Goal: Task Accomplishment & Management: Manage account settings

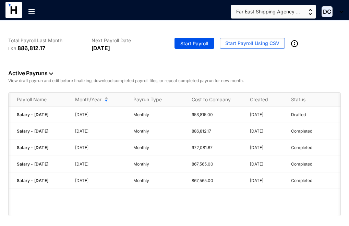
scroll to position [0, 40]
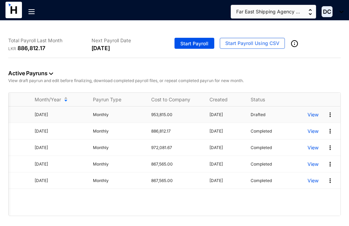
click at [330, 113] on img at bounding box center [330, 114] width 7 height 7
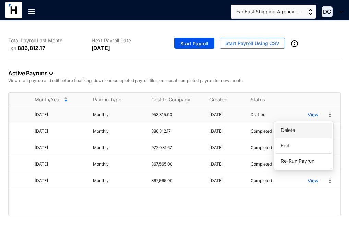
click at [297, 129] on p "Delete" at bounding box center [304, 130] width 48 height 12
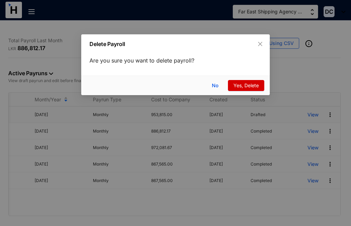
click at [252, 86] on span "Yes, Delete" at bounding box center [246, 86] width 25 height 8
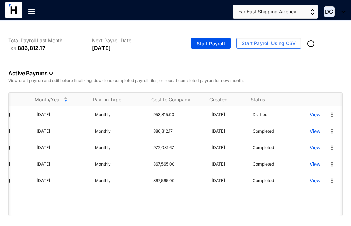
scroll to position [0, 38]
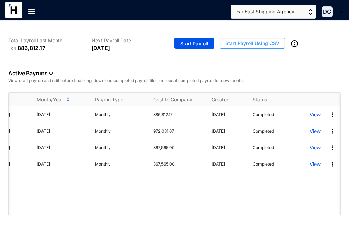
click at [269, 44] on span "Start Payroll Using CSV" at bounding box center [252, 43] width 54 height 7
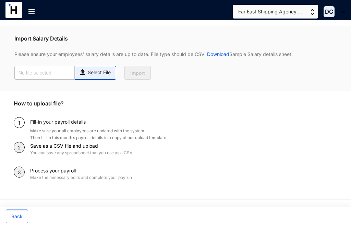
click at [106, 73] on p "Select File" at bounding box center [99, 72] width 23 height 7
click at [0, 0] on input "Select File" at bounding box center [0, 0] width 0 height 0
type input "Payroll-[DATE].csv"
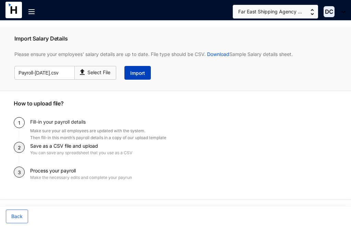
click at [141, 73] on span "Import" at bounding box center [137, 73] width 15 height 7
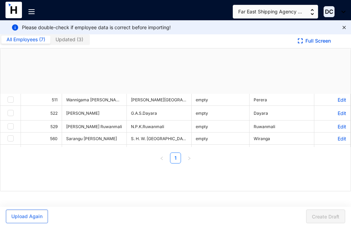
checkbox input "true"
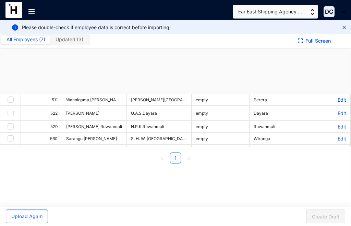
checkbox input "true"
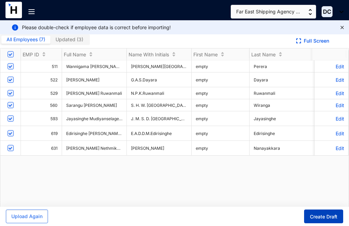
click at [314, 216] on span "Create Draft" at bounding box center [323, 216] width 27 height 7
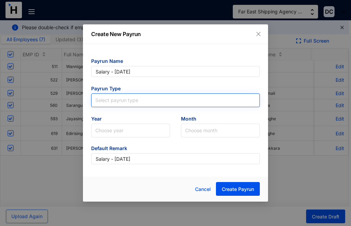
click at [249, 98] on input "search" at bounding box center [175, 99] width 161 height 10
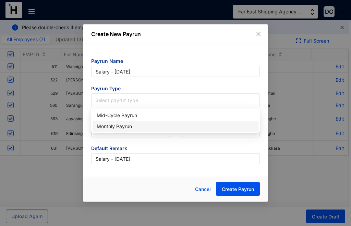
click at [124, 128] on div "Monthly Payrun" at bounding box center [176, 126] width 158 height 8
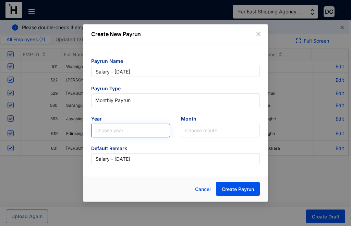
click at [161, 134] on input "search" at bounding box center [130, 130] width 71 height 13
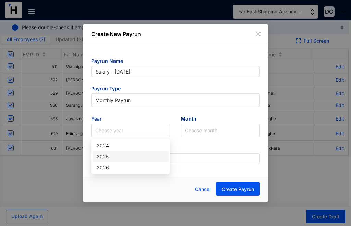
click at [108, 158] on div "2025" at bounding box center [131, 157] width 68 height 8
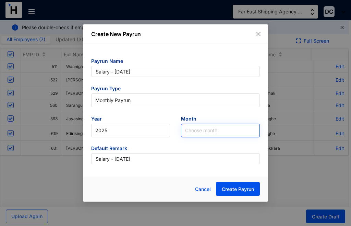
click at [247, 130] on input "search" at bounding box center [220, 130] width 71 height 13
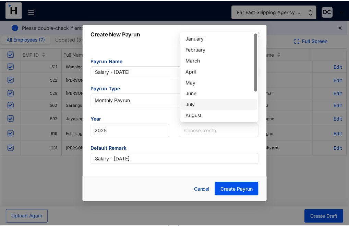
scroll to position [36, 0]
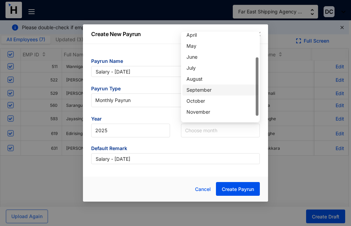
click at [198, 90] on div "September" at bounding box center [221, 90] width 68 height 8
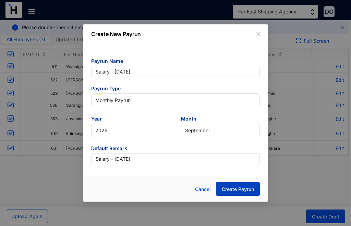
click at [239, 190] on span "Create Payrun" at bounding box center [238, 189] width 32 height 7
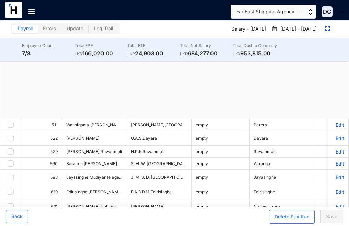
checkbox input "true"
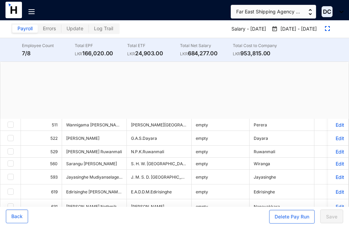
checkbox input "true"
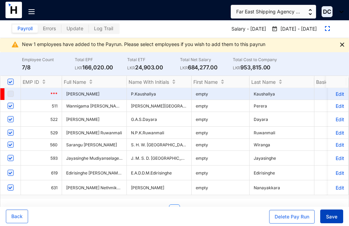
click at [335, 216] on span "Save" at bounding box center [331, 216] width 11 height 7
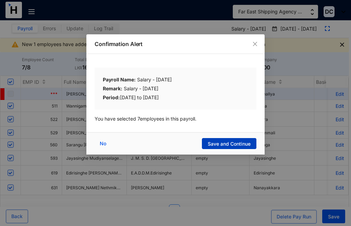
click at [228, 142] on span "Save and Continue" at bounding box center [229, 143] width 43 height 7
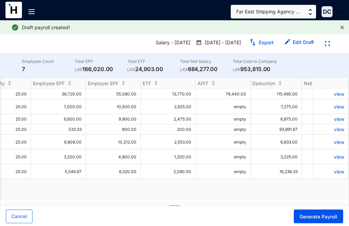
scroll to position [0, 600]
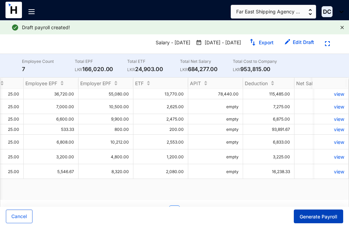
drag, startPoint x: 324, startPoint y: 207, endPoint x: 339, endPoint y: 209, distance: 14.6
click at [338, 209] on div "Cancel Generate Payroll" at bounding box center [174, 216] width 349 height 19
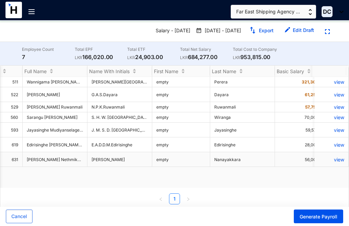
scroll to position [19, 0]
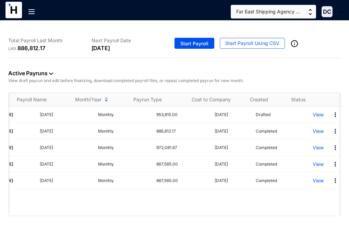
scroll to position [0, 40]
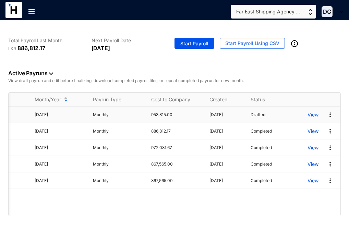
click at [312, 116] on p "View" at bounding box center [313, 114] width 11 height 7
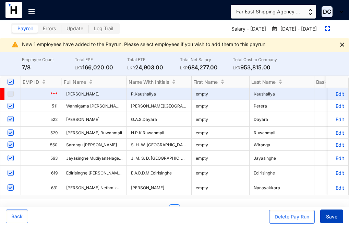
click at [336, 217] on span "Save" at bounding box center [331, 216] width 11 height 7
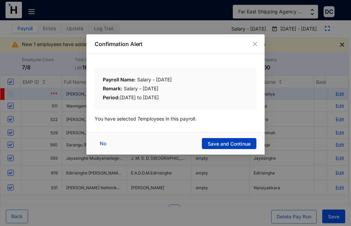
click at [231, 141] on span "Save and Continue" at bounding box center [229, 143] width 43 height 7
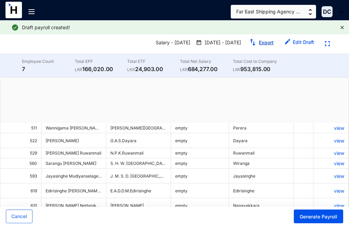
click at [260, 45] on link "Export" at bounding box center [266, 42] width 15 height 6
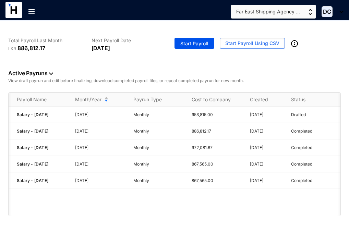
scroll to position [0, 40]
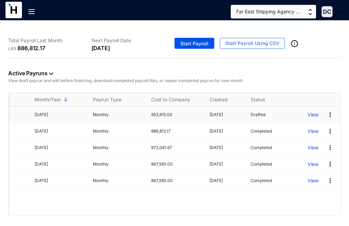
click at [331, 117] on img at bounding box center [330, 114] width 7 height 7
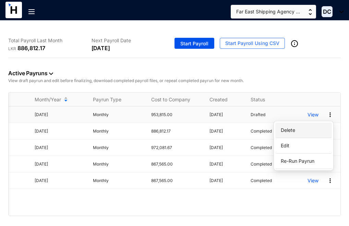
click at [308, 129] on p "Delete" at bounding box center [304, 130] width 48 height 12
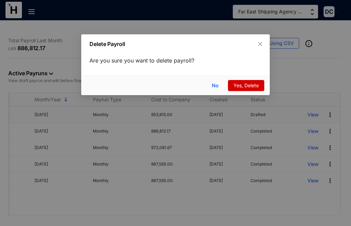
click at [241, 84] on span "Yes, Delete" at bounding box center [246, 86] width 25 height 8
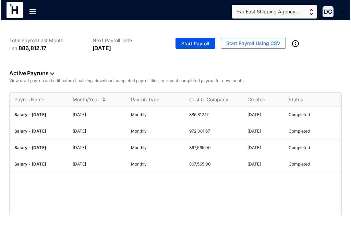
scroll to position [0, 0]
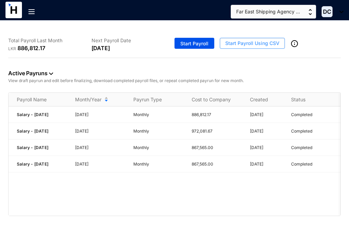
click at [248, 45] on span "Start Payroll Using CSV" at bounding box center [252, 43] width 54 height 7
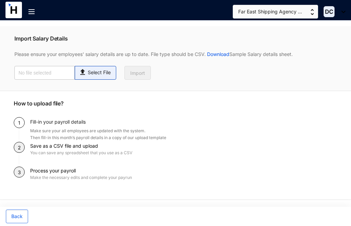
click at [96, 73] on p "Select File" at bounding box center [99, 72] width 23 height 7
click at [0, 0] on input "Select File" at bounding box center [0, 0] width 0 height 0
type input "Payroll-[DATE].csv"
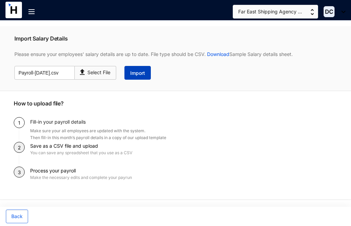
click at [138, 75] on span "Import" at bounding box center [137, 73] width 15 height 7
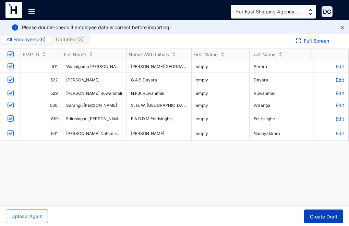
click at [315, 215] on span "Create Draft" at bounding box center [323, 216] width 27 height 7
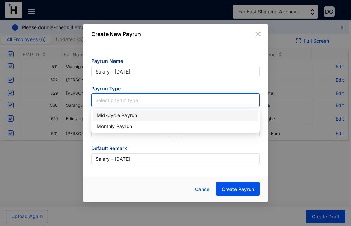
click at [248, 99] on input "search" at bounding box center [175, 99] width 161 height 10
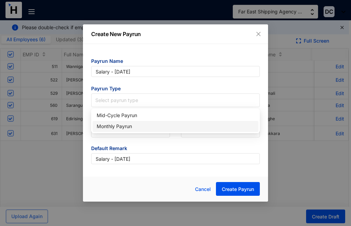
click at [145, 125] on div "Monthly Payrun" at bounding box center [176, 126] width 158 height 8
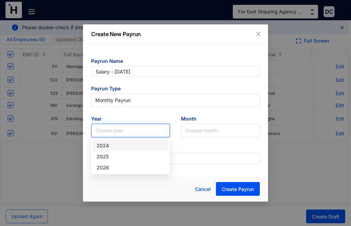
click at [162, 132] on input "search" at bounding box center [130, 130] width 71 height 13
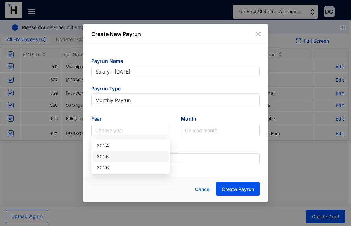
click at [118, 156] on div "2025" at bounding box center [131, 157] width 68 height 8
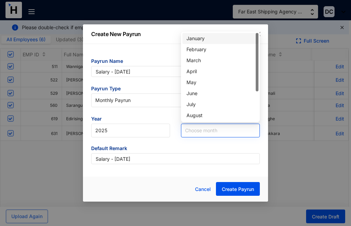
click at [245, 131] on input "search" at bounding box center [220, 130] width 71 height 13
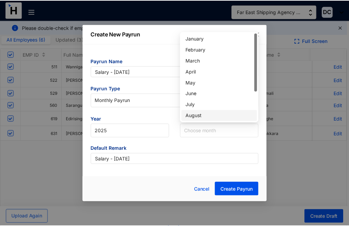
scroll to position [36, 0]
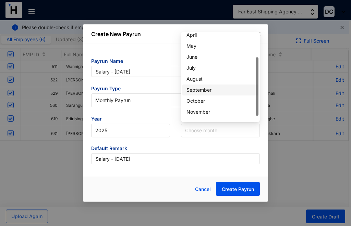
click at [200, 92] on div "September" at bounding box center [221, 90] width 68 height 8
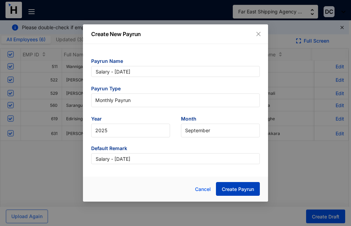
click at [231, 190] on span "Create Payrun" at bounding box center [238, 189] width 32 height 7
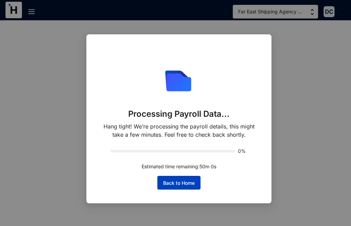
click at [186, 187] on button "Back to Home" at bounding box center [178, 183] width 43 height 14
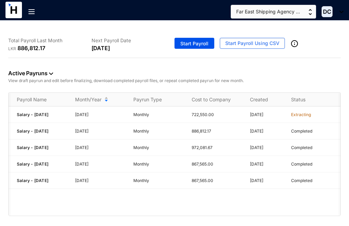
scroll to position [0, 40]
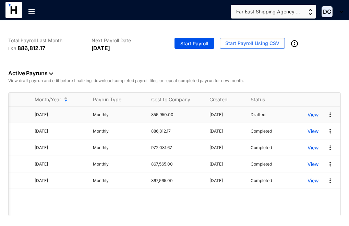
click at [318, 118] on p "View" at bounding box center [313, 114] width 11 height 7
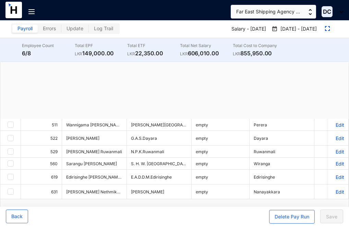
checkbox input "true"
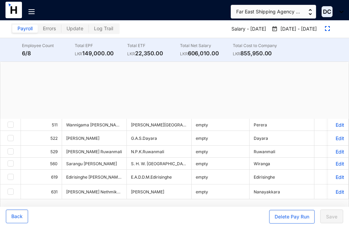
checkbox input "true"
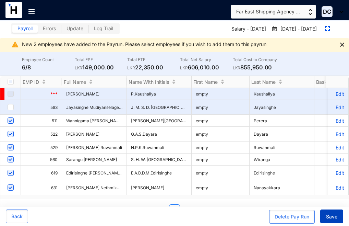
click at [332, 218] on span "Save" at bounding box center [331, 216] width 11 height 7
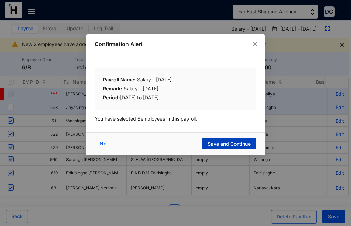
click at [217, 142] on span "Save and Continue" at bounding box center [229, 143] width 43 height 7
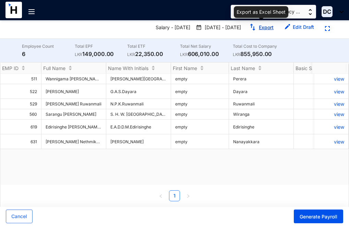
click at [263, 24] on link "Export" at bounding box center [266, 27] width 15 height 6
